Goal: Check status: Check status

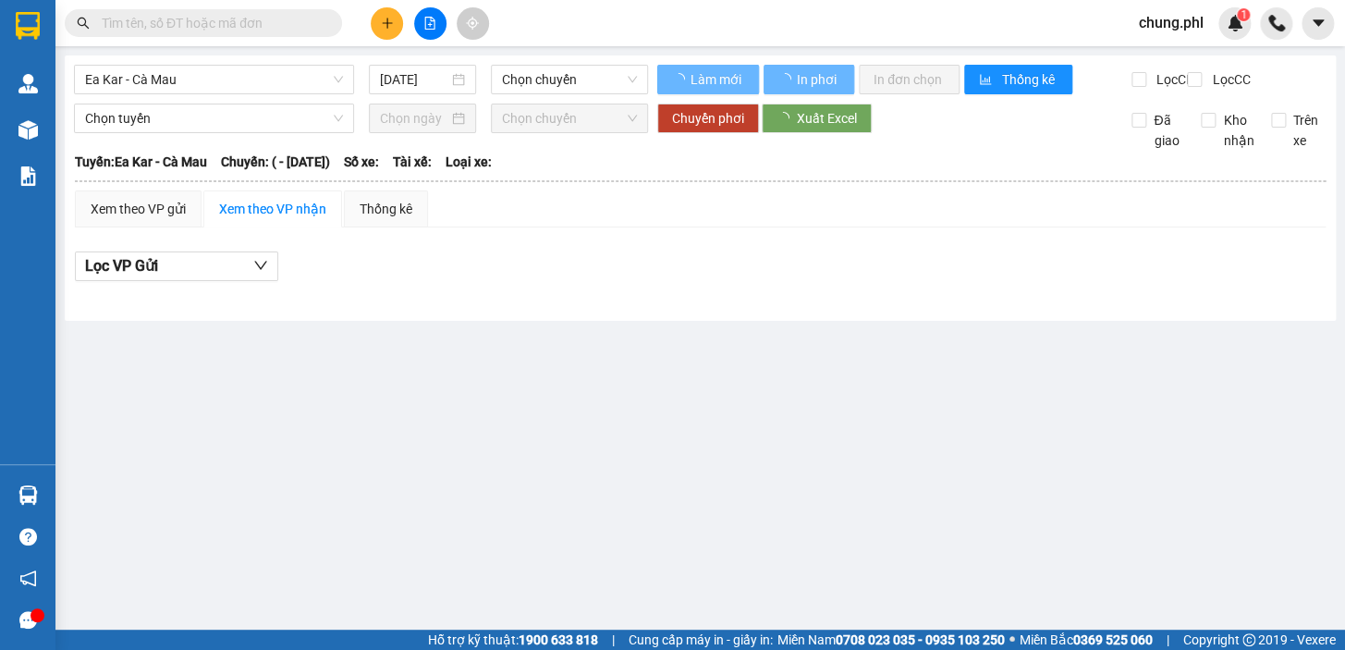
type input "[DATE]"
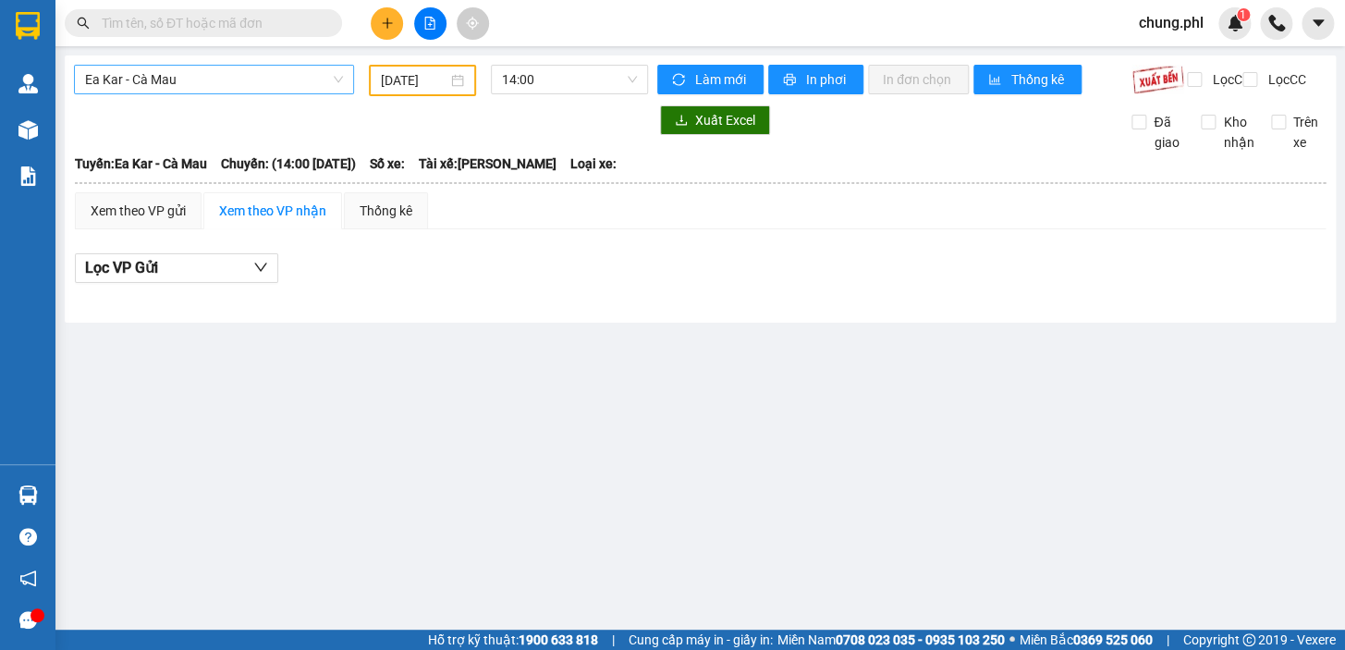
click at [223, 70] on div "Ea Kar - Cà Mau [DATE] 14:00 Làm mới In phơi In đơn chọn Thống kê Lọc CR Lọc CC…" at bounding box center [700, 188] width 1271 height 267
click at [224, 83] on span "Ea Kar - Cà Mau" at bounding box center [214, 80] width 258 height 28
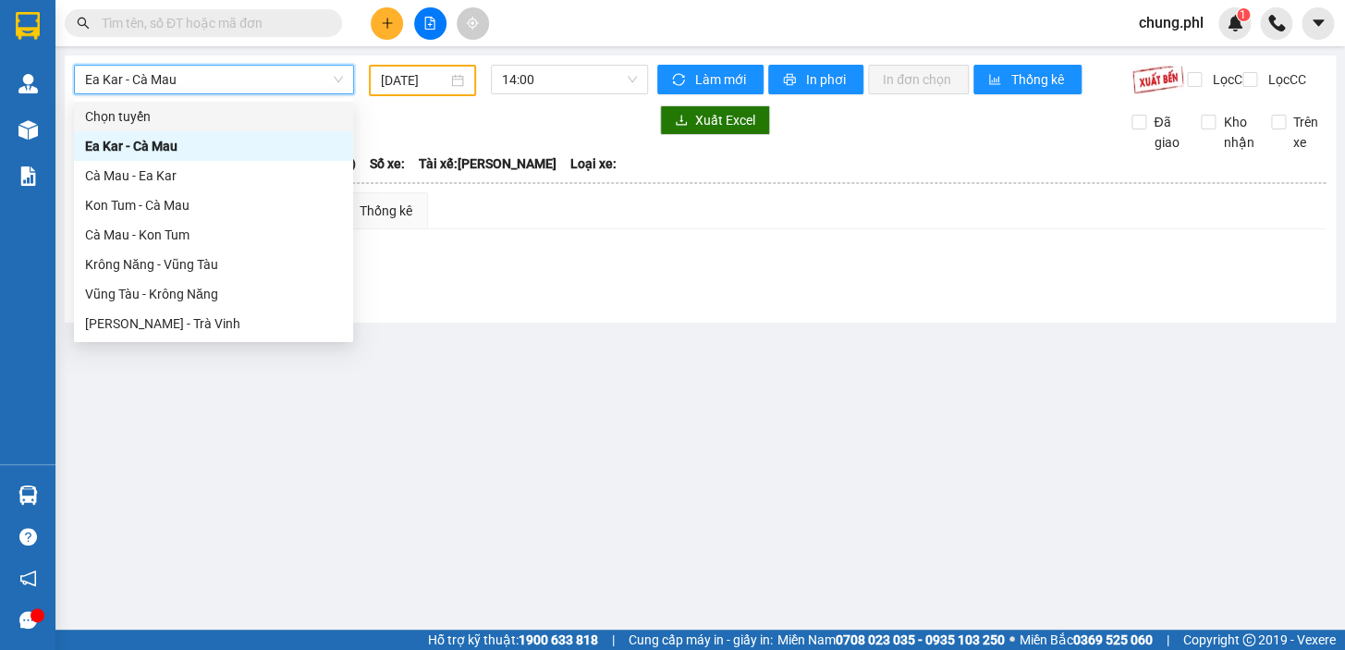
click at [242, 91] on span "Ea Kar - Cà Mau" at bounding box center [214, 80] width 258 height 28
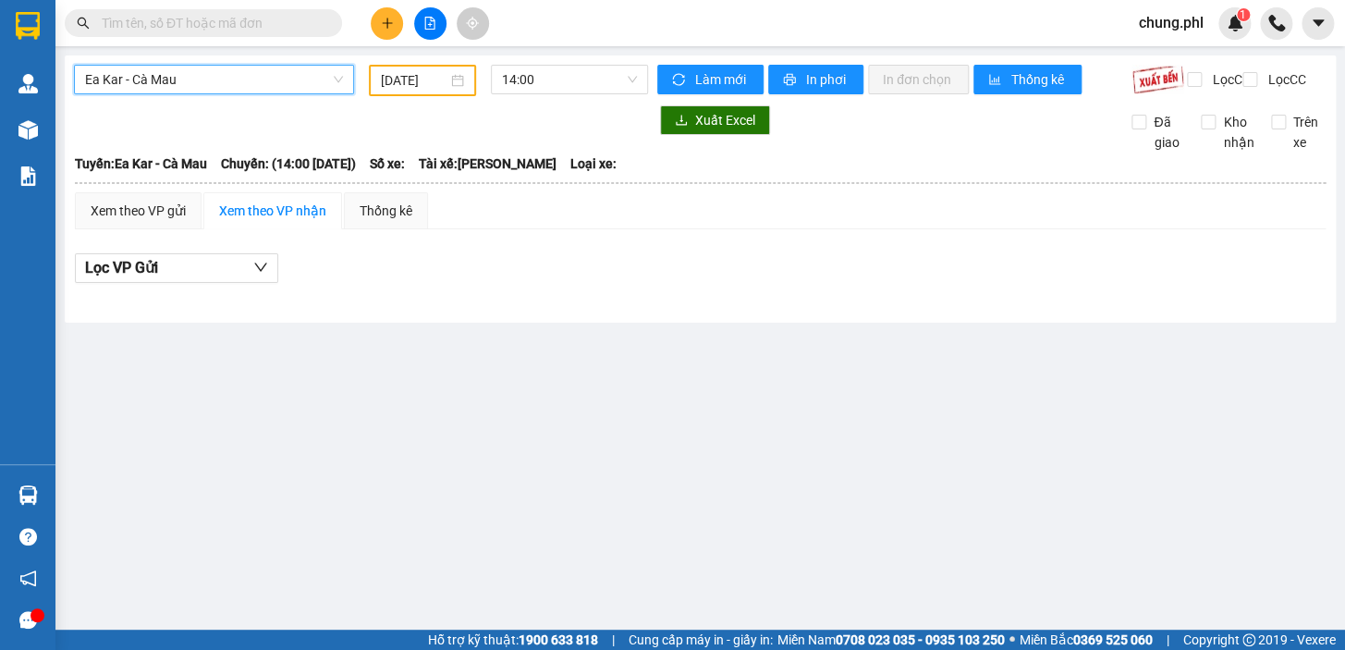
click at [242, 91] on span "Ea Kar - Cà Mau" at bounding box center [214, 80] width 258 height 28
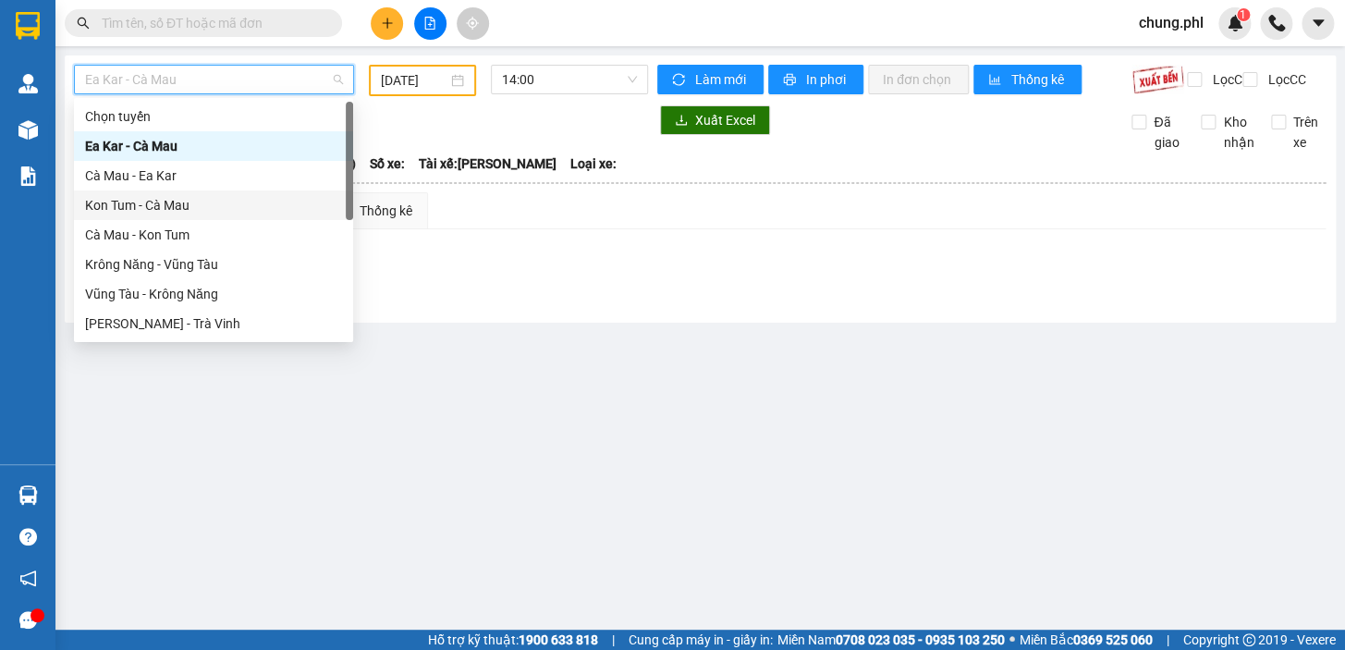
click at [185, 212] on div "Kon Tum - Cà Mau" at bounding box center [213, 205] width 257 height 20
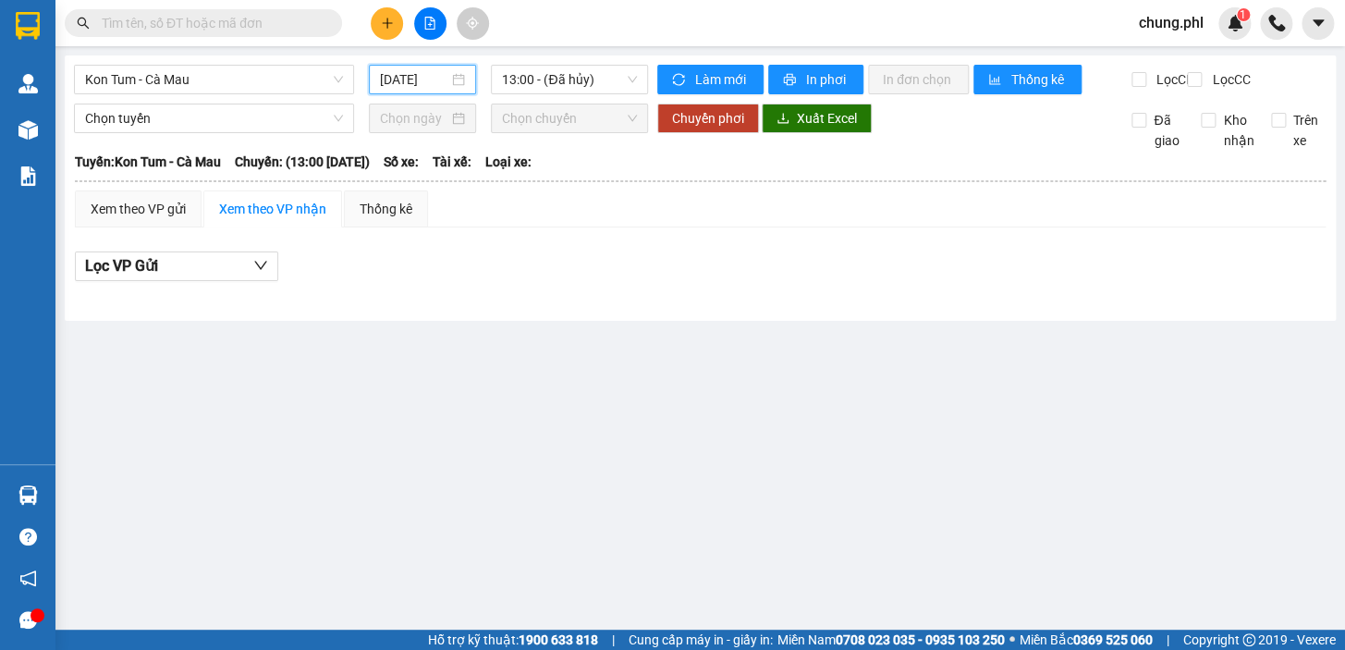
click at [415, 84] on input "[DATE]" at bounding box center [414, 79] width 69 height 20
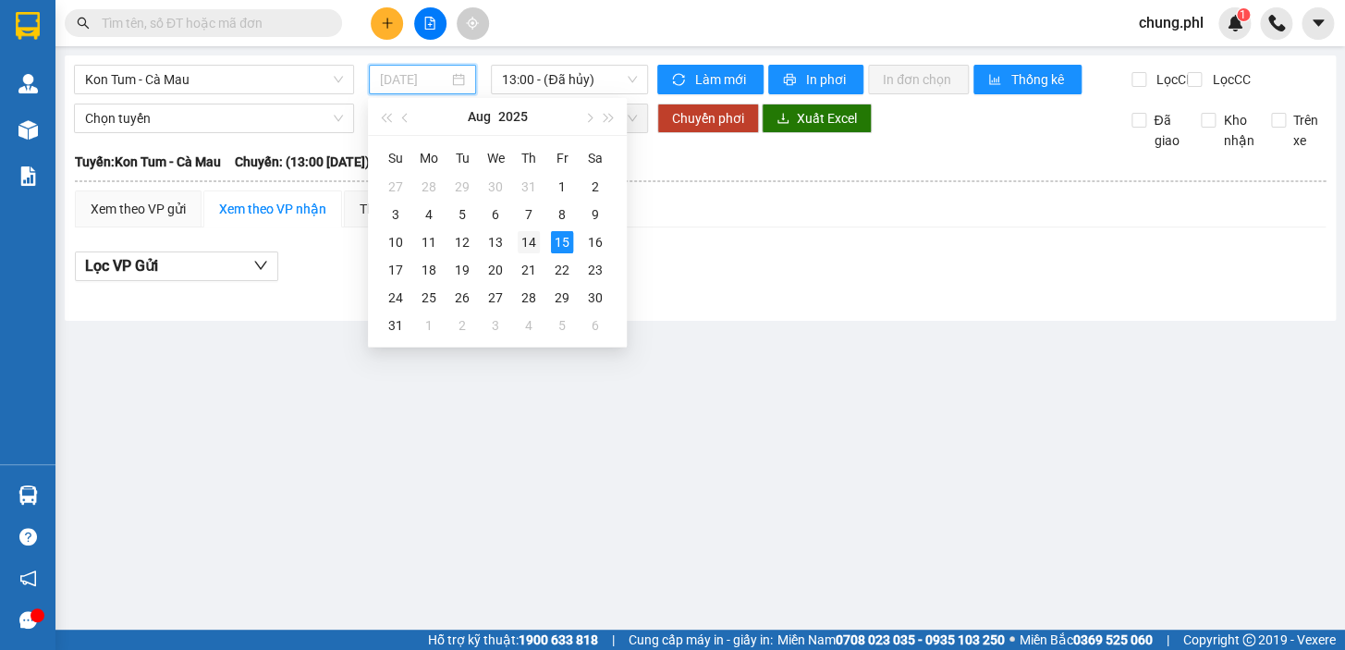
click at [520, 239] on div "14" at bounding box center [529, 242] width 22 height 22
type input "[DATE]"
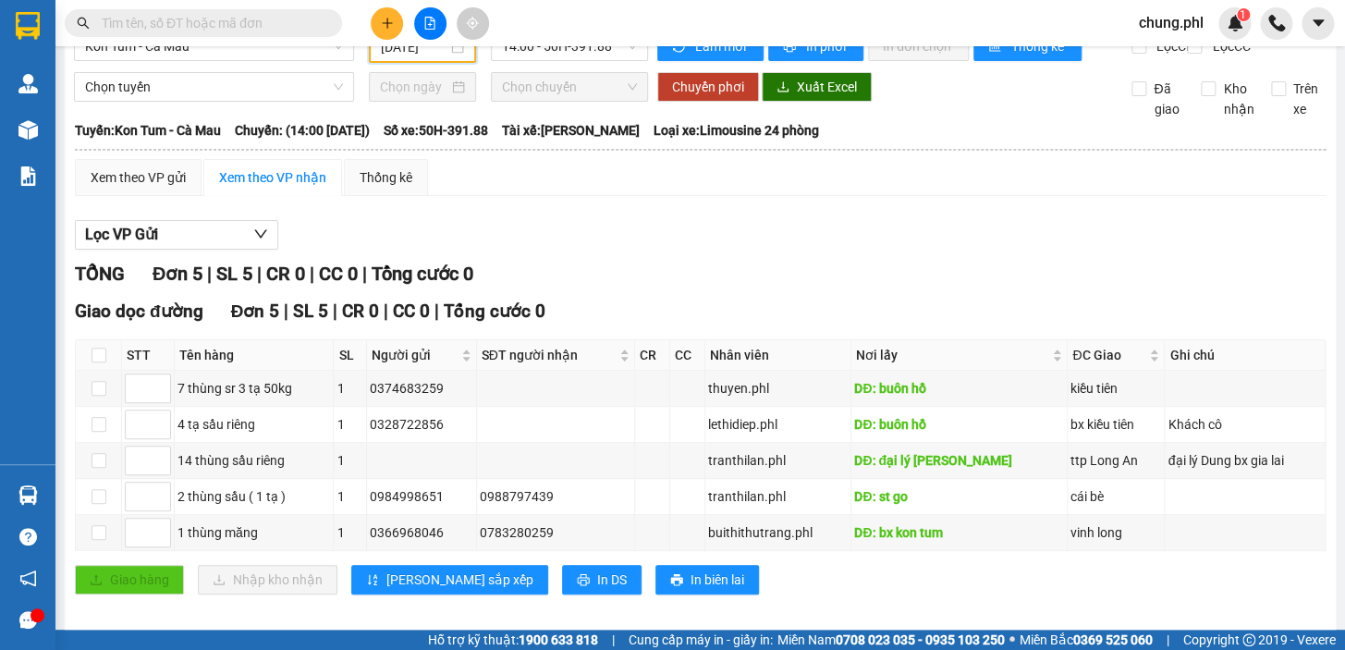
scroll to position [62, 0]
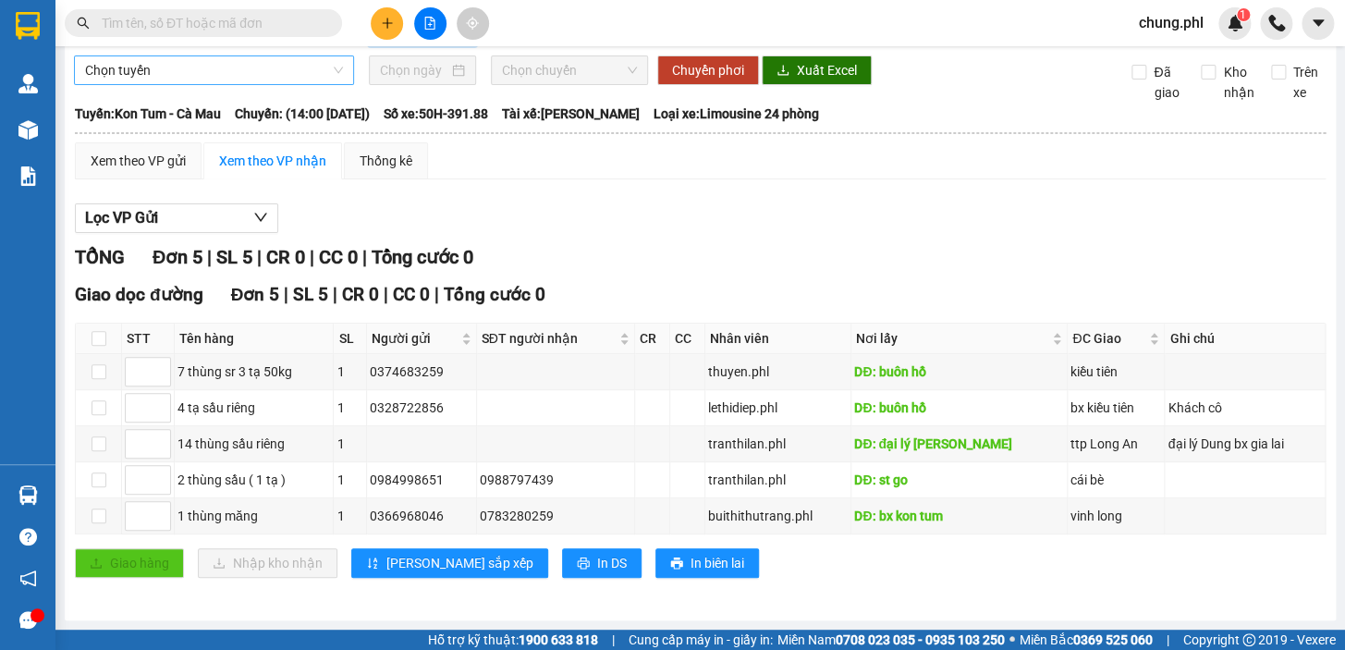
click at [227, 65] on span "Chọn tuyến" at bounding box center [214, 70] width 258 height 28
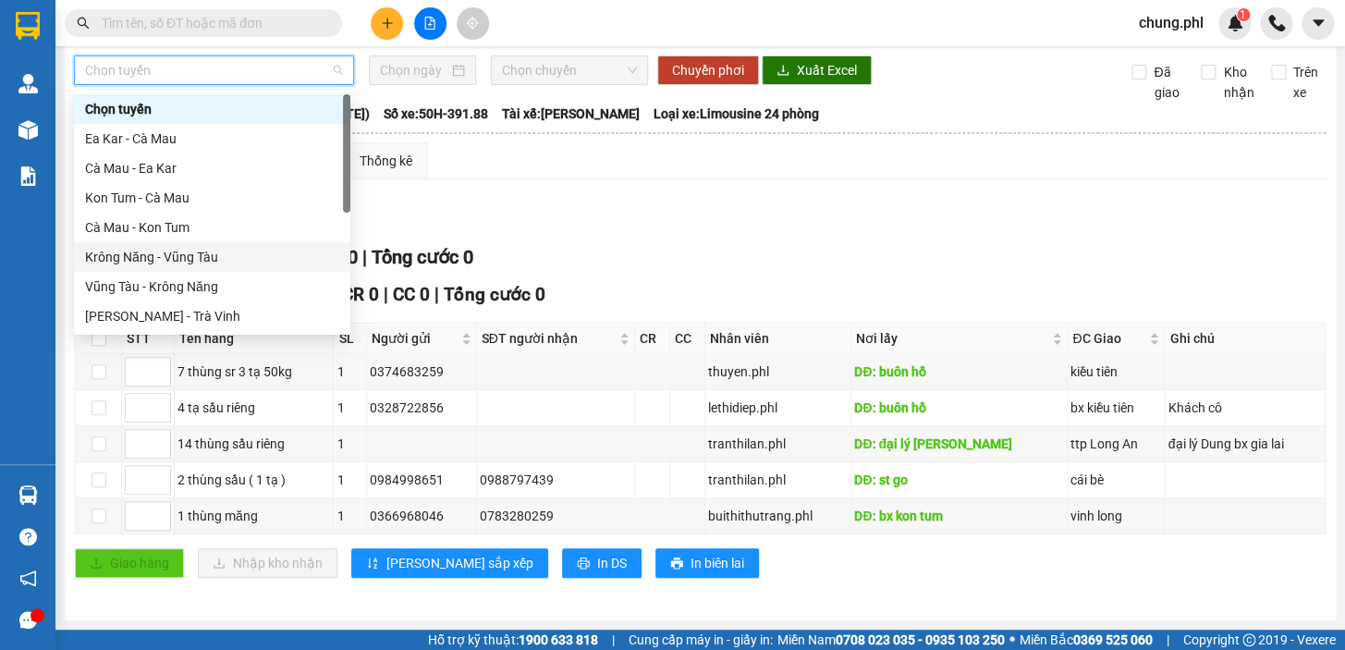
click at [177, 250] on div "Krông Năng - Vũng Tàu" at bounding box center [212, 257] width 254 height 20
